Goal: Information Seeking & Learning: Learn about a topic

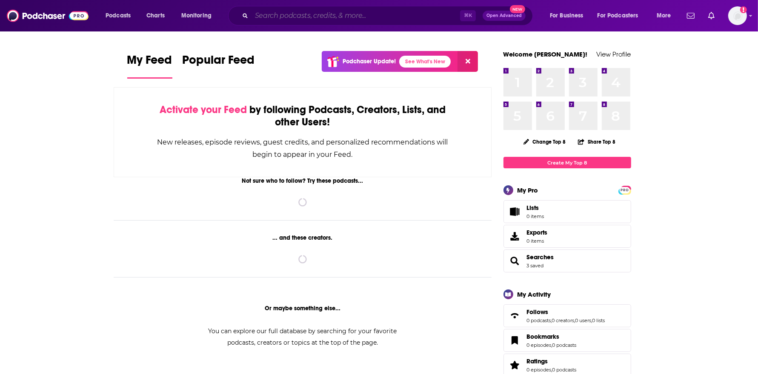
click at [279, 19] on input "Search podcasts, credits, & more..." at bounding box center [355, 16] width 208 height 14
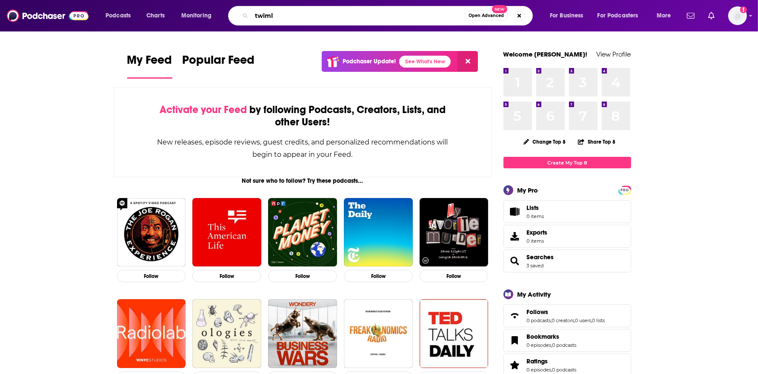
type input "twiml"
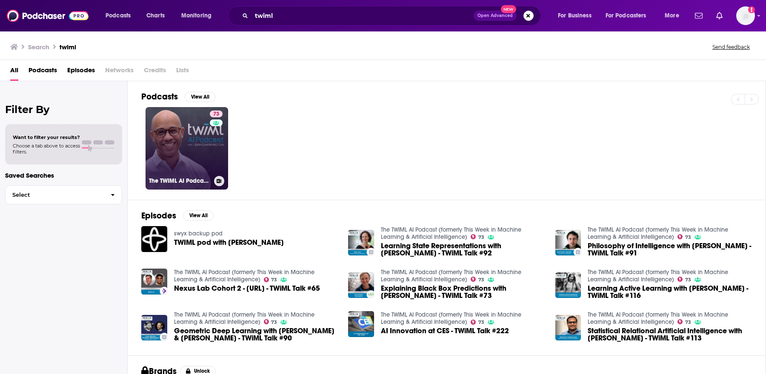
click at [197, 149] on link "73 The TWIML AI Podcast (formerly This Week in Machine Learning & Artificial In…" at bounding box center [186, 148] width 83 height 83
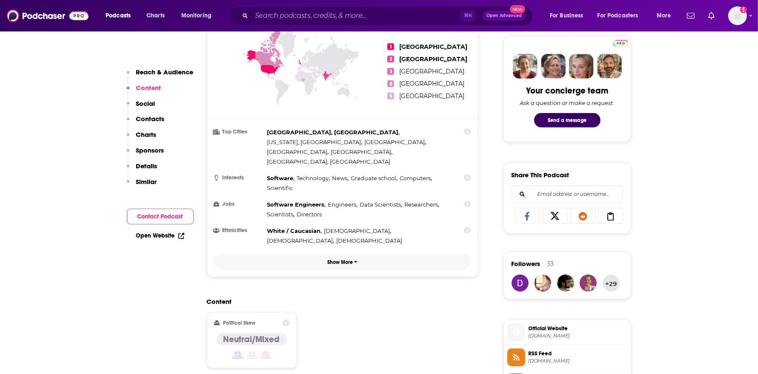
scroll to position [419, 0]
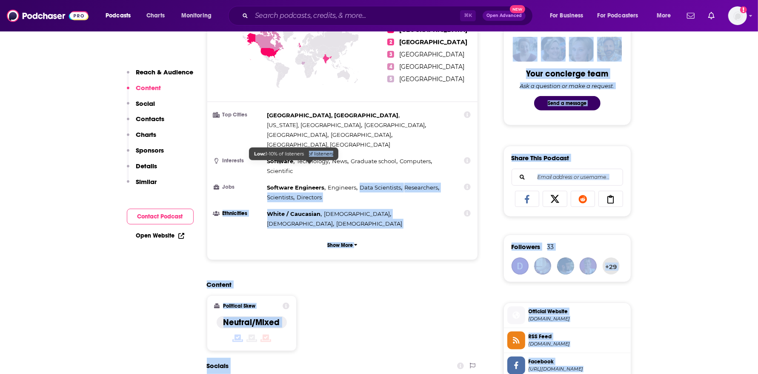
drag, startPoint x: 329, startPoint y: 168, endPoint x: 279, endPoint y: 163, distance: 49.6
